Goal: Task Accomplishment & Management: Use online tool/utility

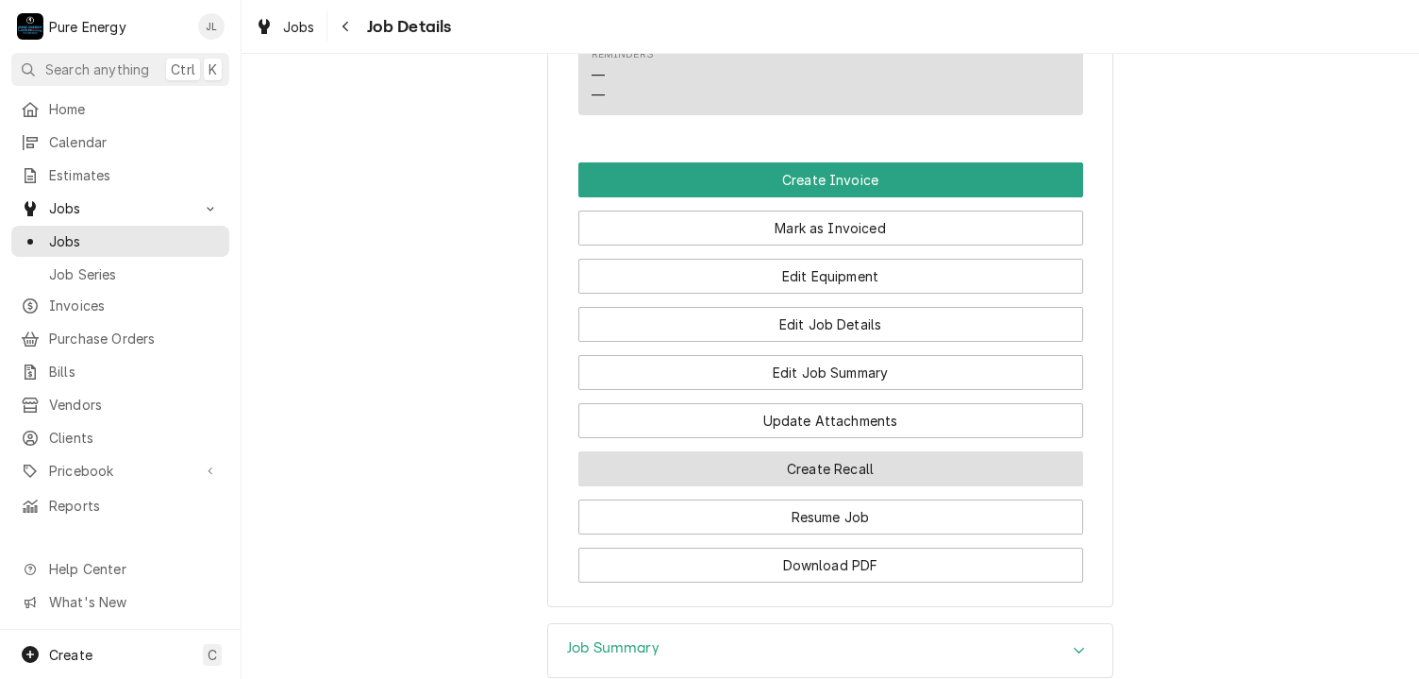
scroll to position [1455, 0]
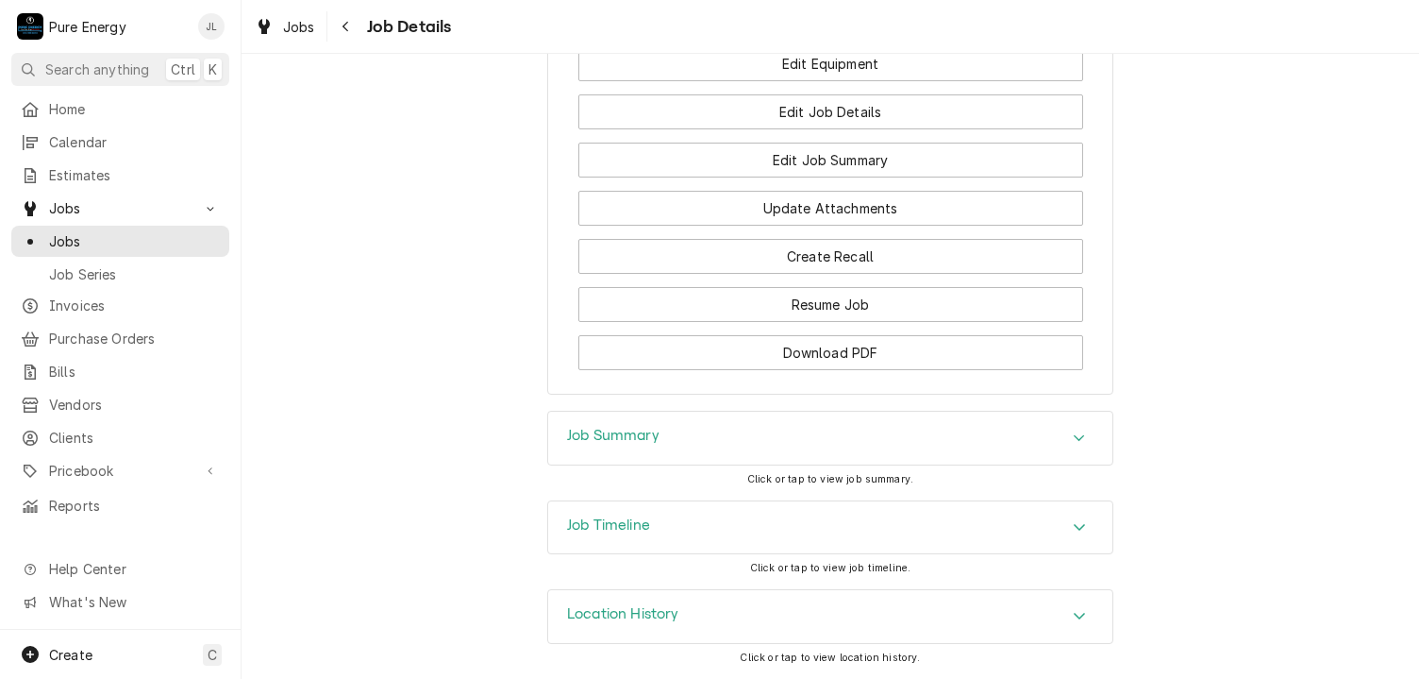
click at [648, 432] on h3 "Job Summary" at bounding box center [613, 436] width 92 height 18
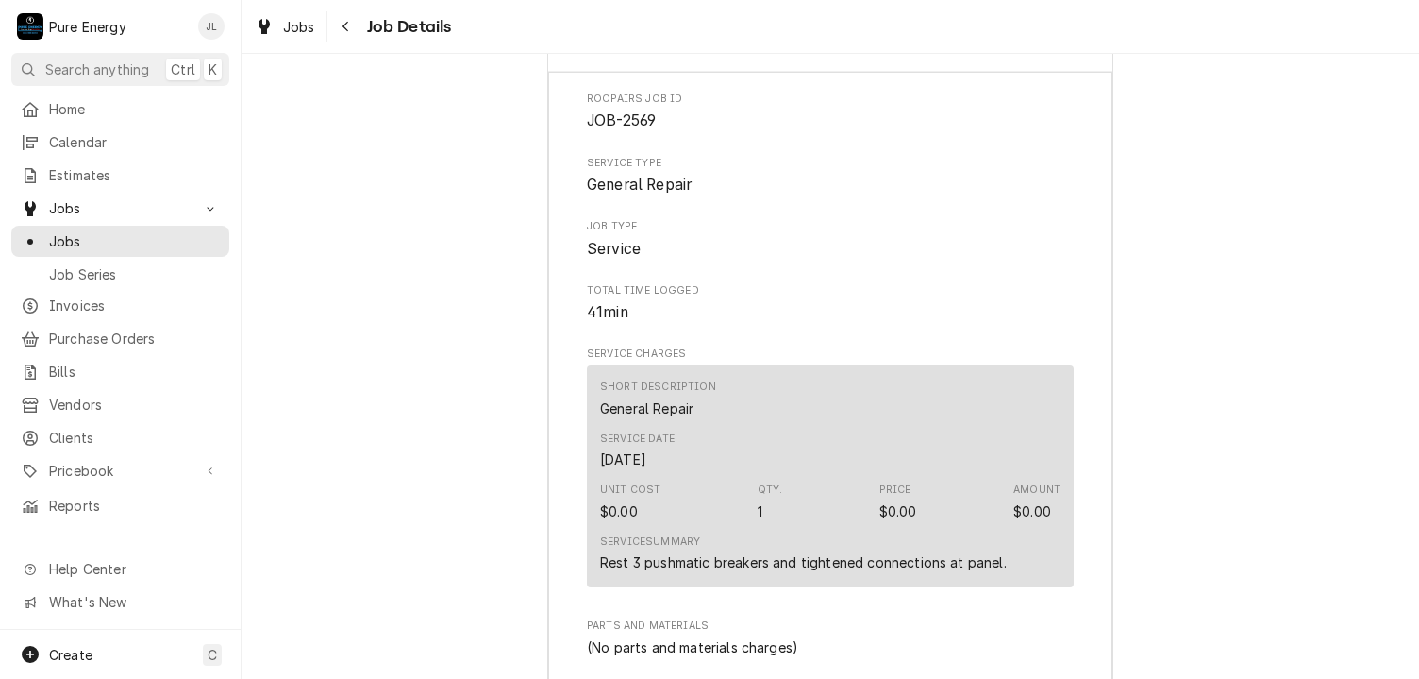
scroll to position [2305, 0]
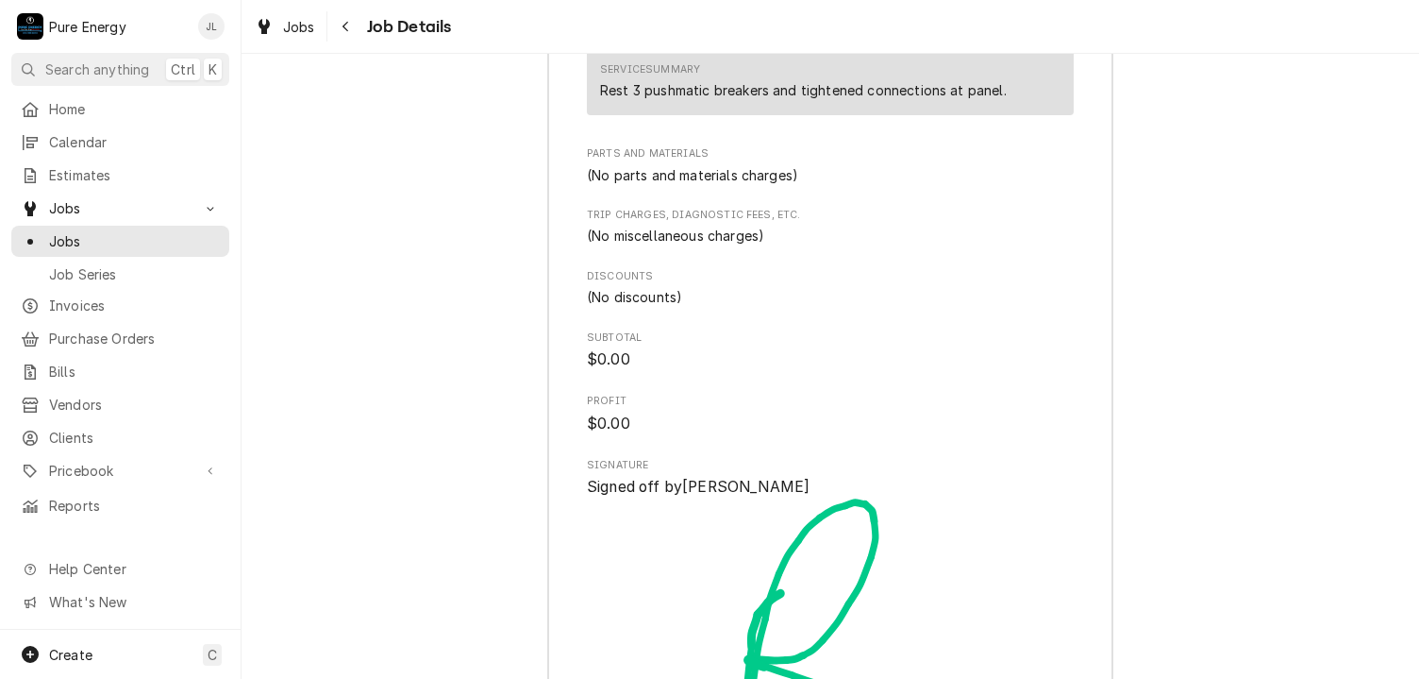
click at [844, 82] on div "Service Summary Rest 3 pushmatic breakers and tightened connections at panel." at bounding box center [803, 81] width 407 height 38
drag, startPoint x: 847, startPoint y: 309, endPoint x: 847, endPoint y: 292, distance: 17.0
click at [847, 305] on div "Roopairs Job ID JOB-2569 Service Type General Repair Job Type Service Total Tim…" at bounding box center [830, 228] width 487 height 1217
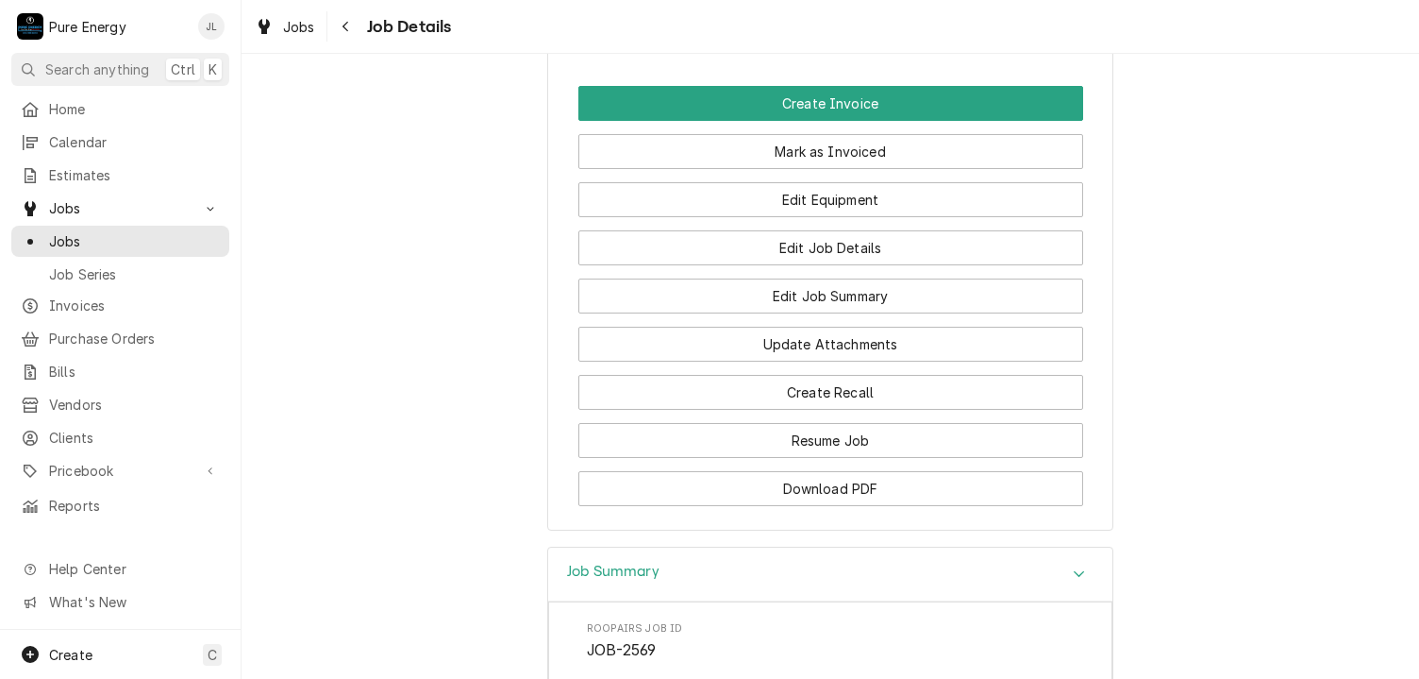
scroll to position [1209, 0]
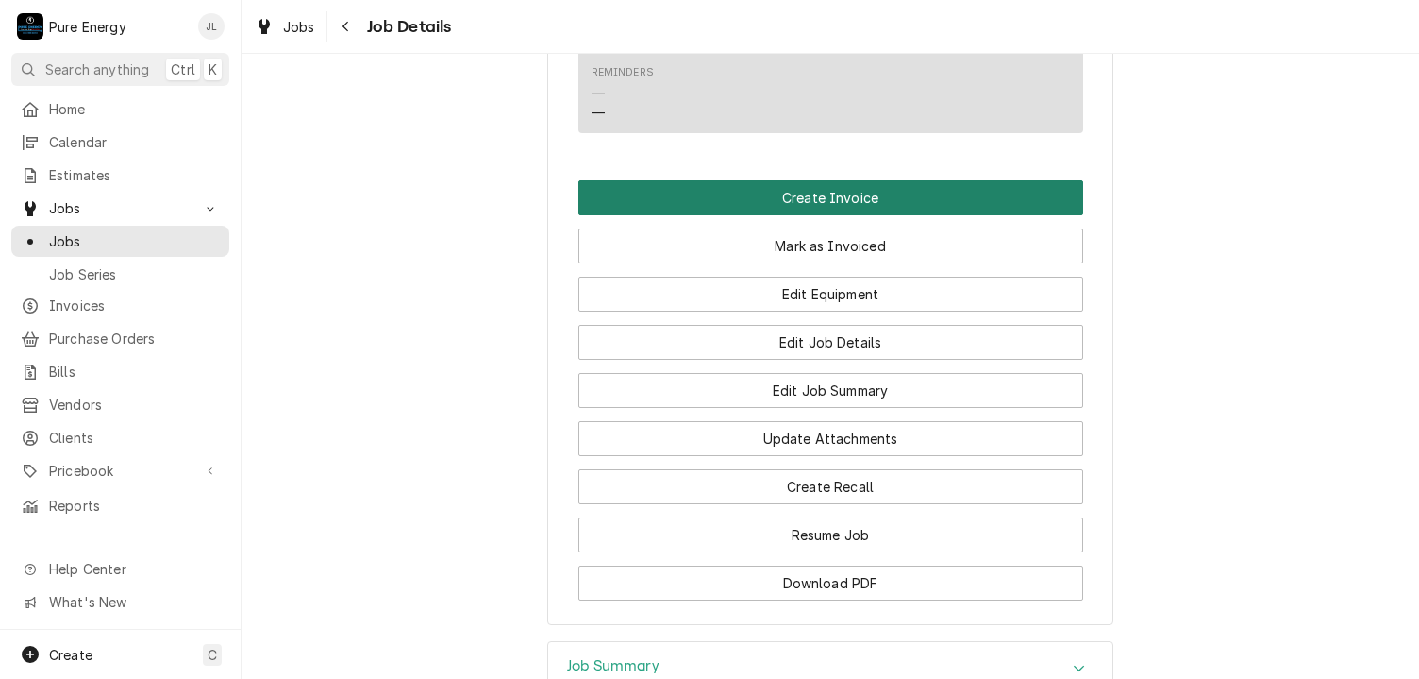
click at [872, 210] on button "Create Invoice" at bounding box center [831, 197] width 505 height 35
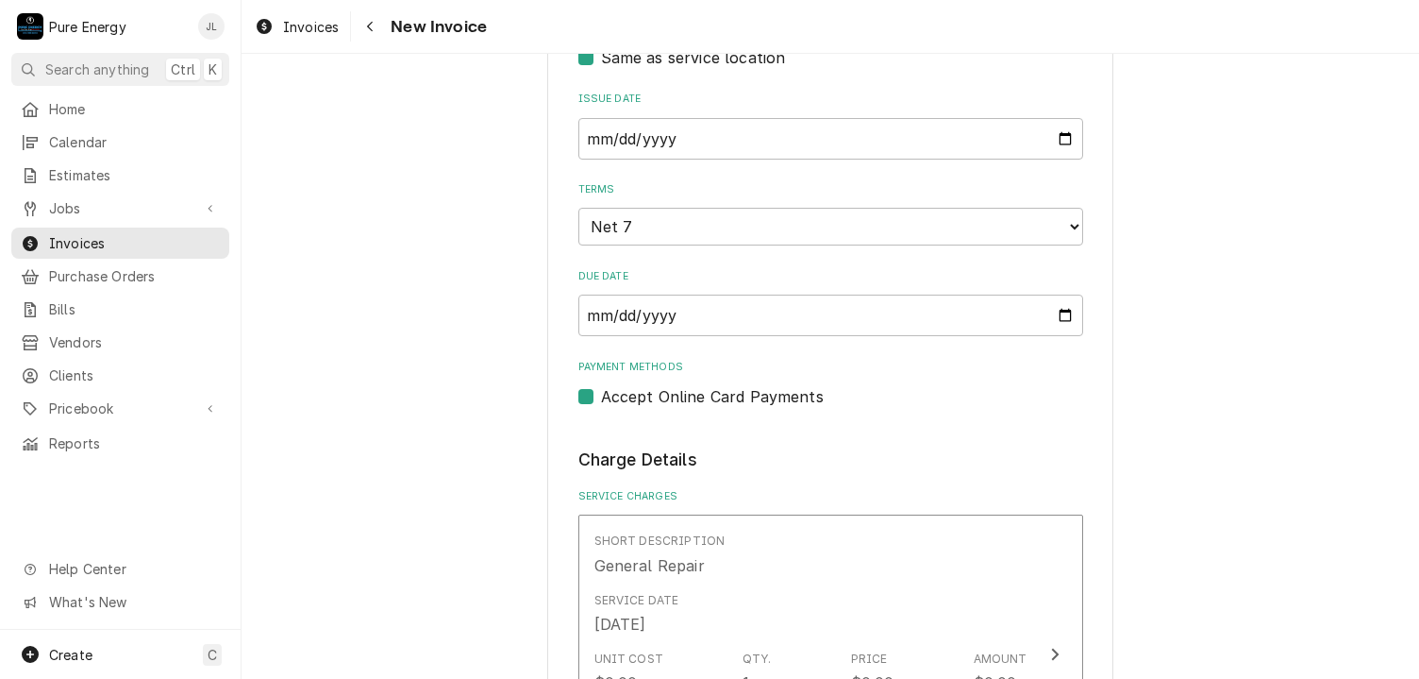
scroll to position [472, 0]
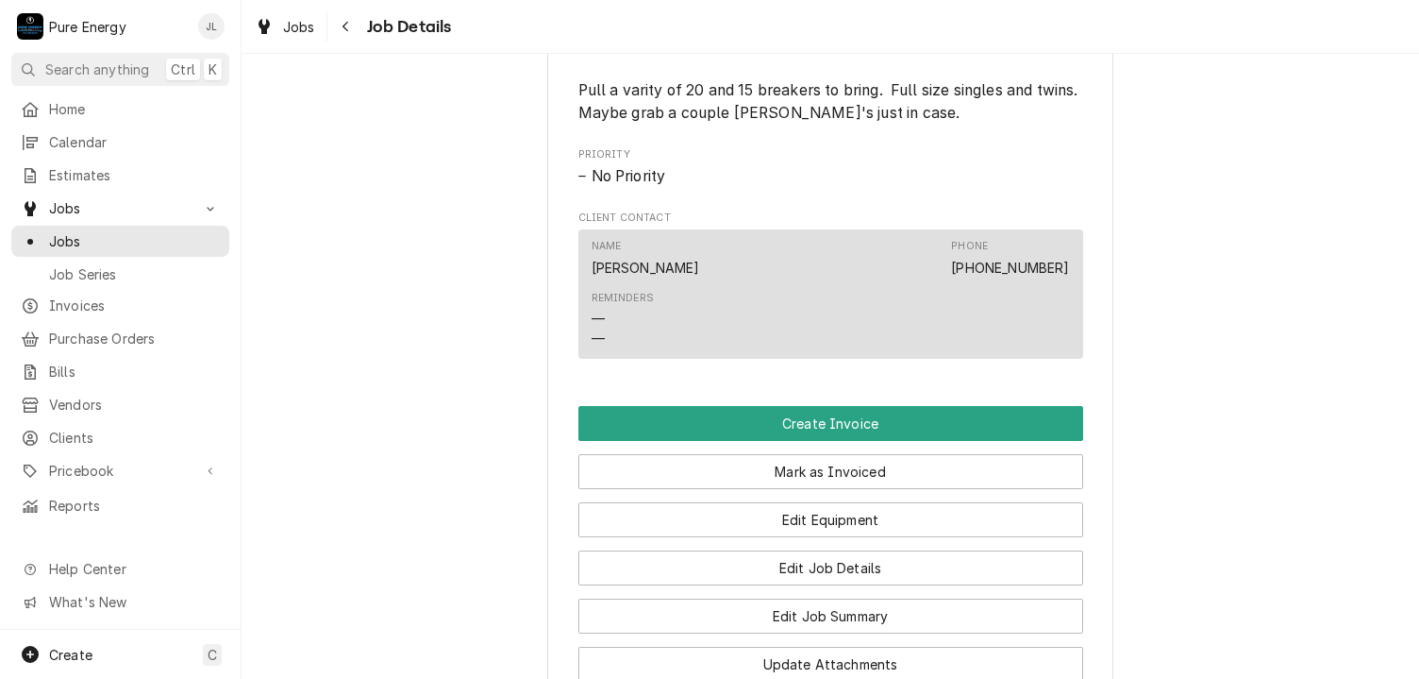
scroll to position [889, 0]
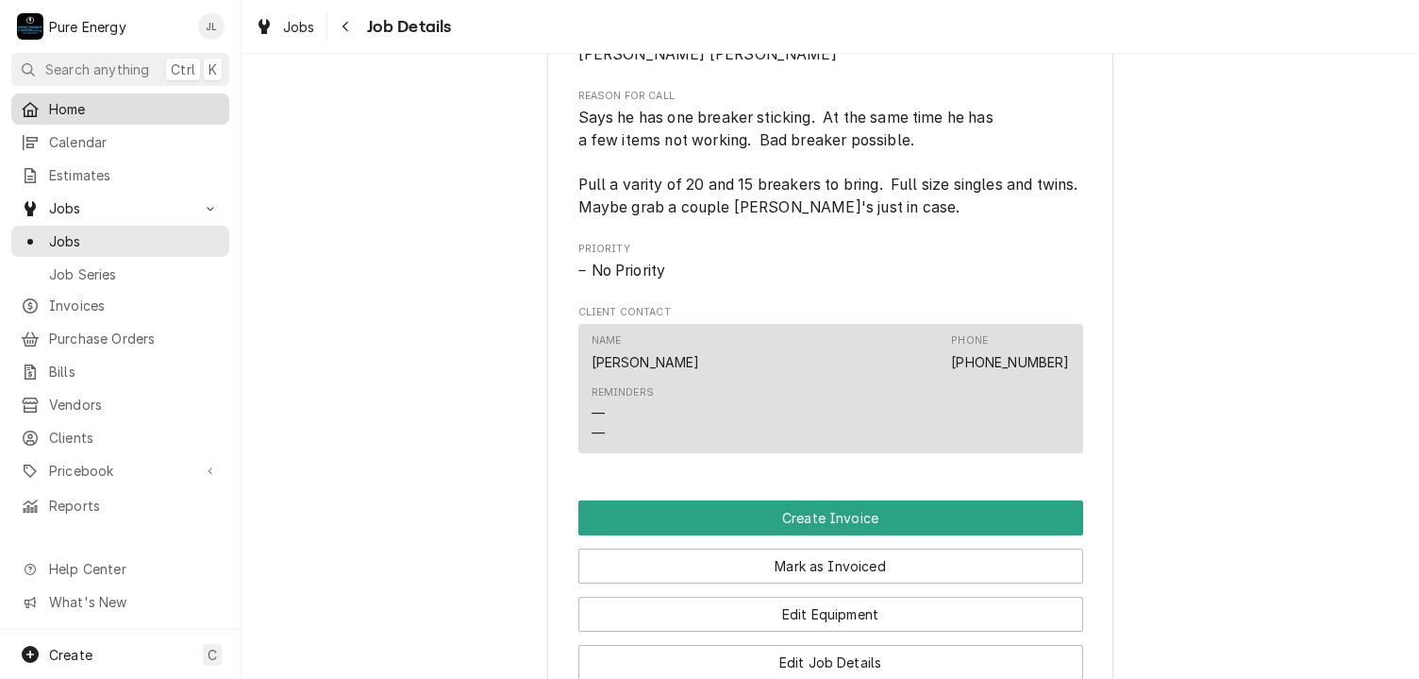
click at [152, 112] on span "Home" at bounding box center [134, 109] width 171 height 20
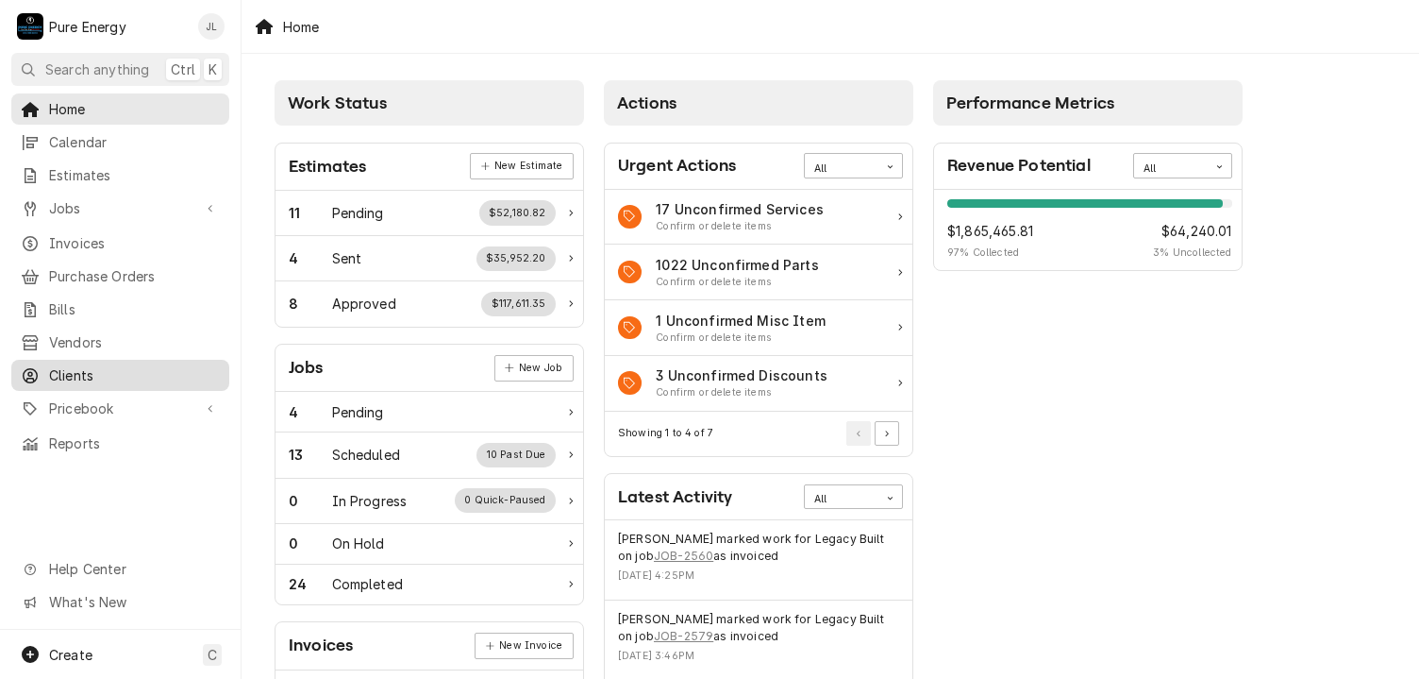
click at [91, 370] on span "Clients" at bounding box center [134, 375] width 171 height 20
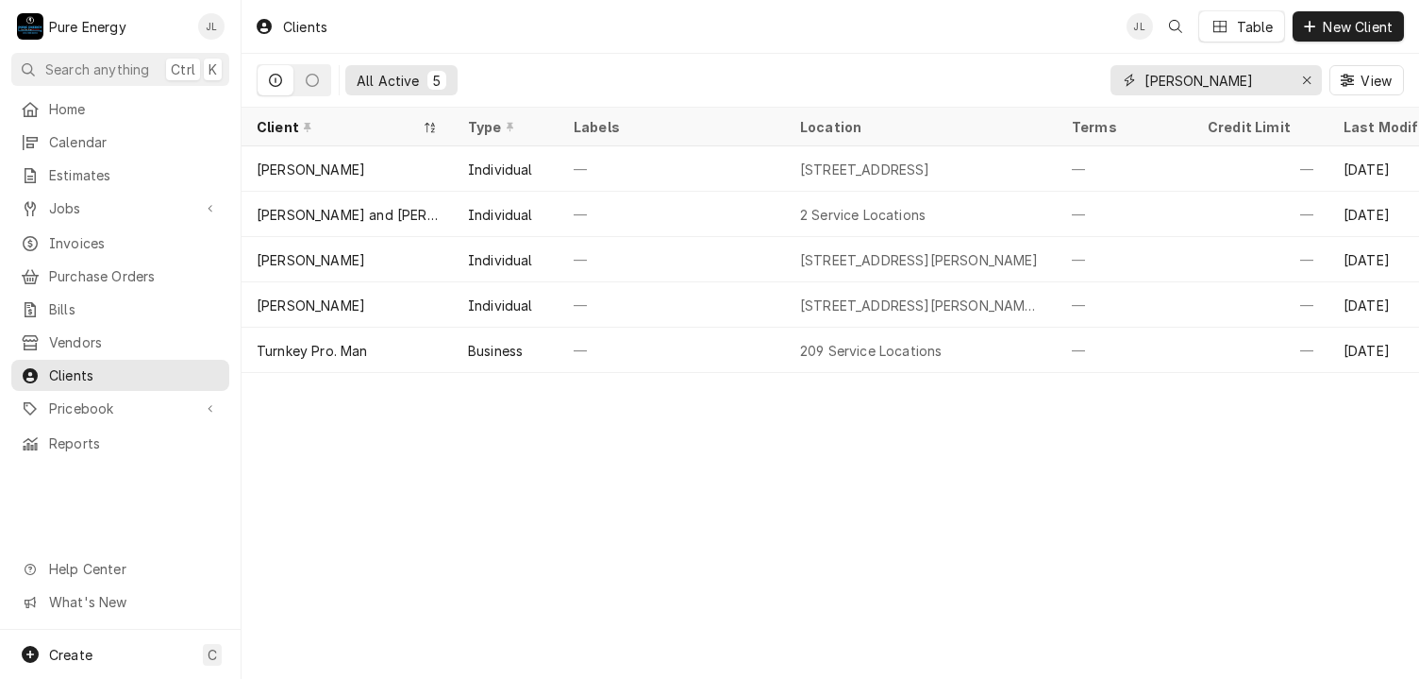
click at [1220, 92] on input "Peter" at bounding box center [1216, 80] width 142 height 30
type input "P"
